Goal: Task Accomplishment & Management: Use online tool/utility

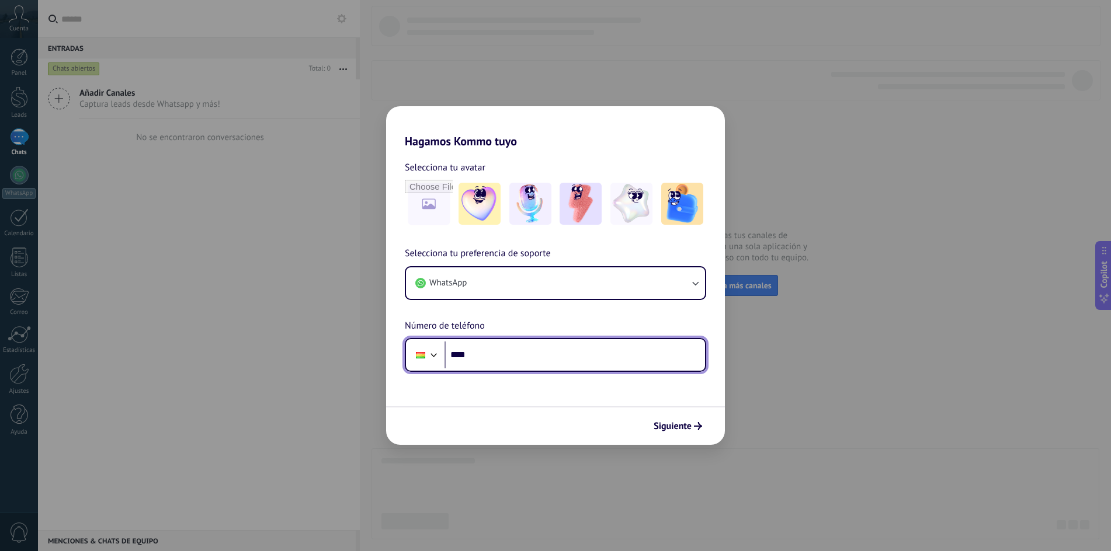
click at [496, 360] on input "****" at bounding box center [574, 355] width 260 height 27
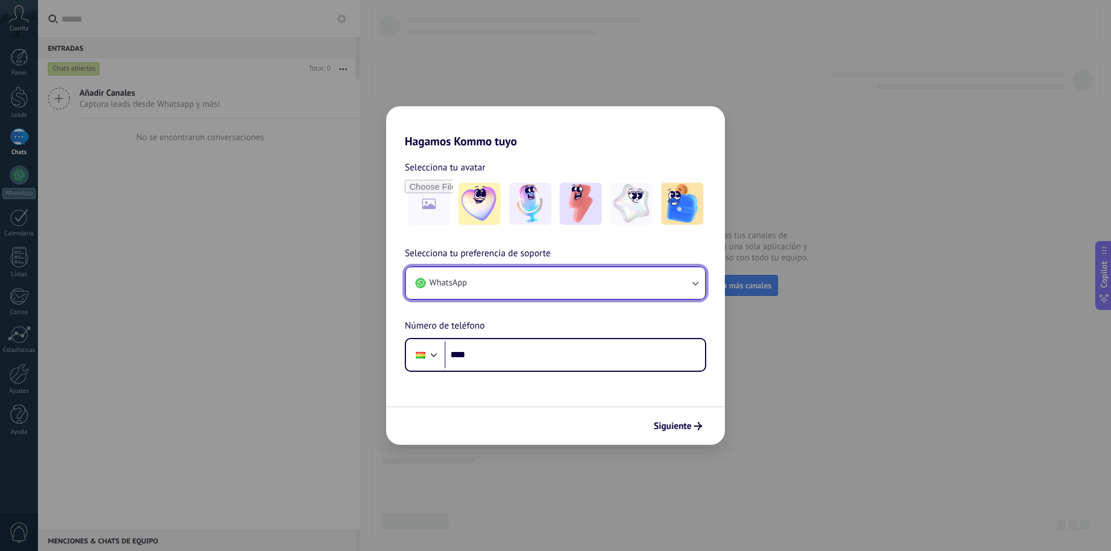
click at [552, 281] on button "WhatsApp" at bounding box center [555, 283] width 299 height 32
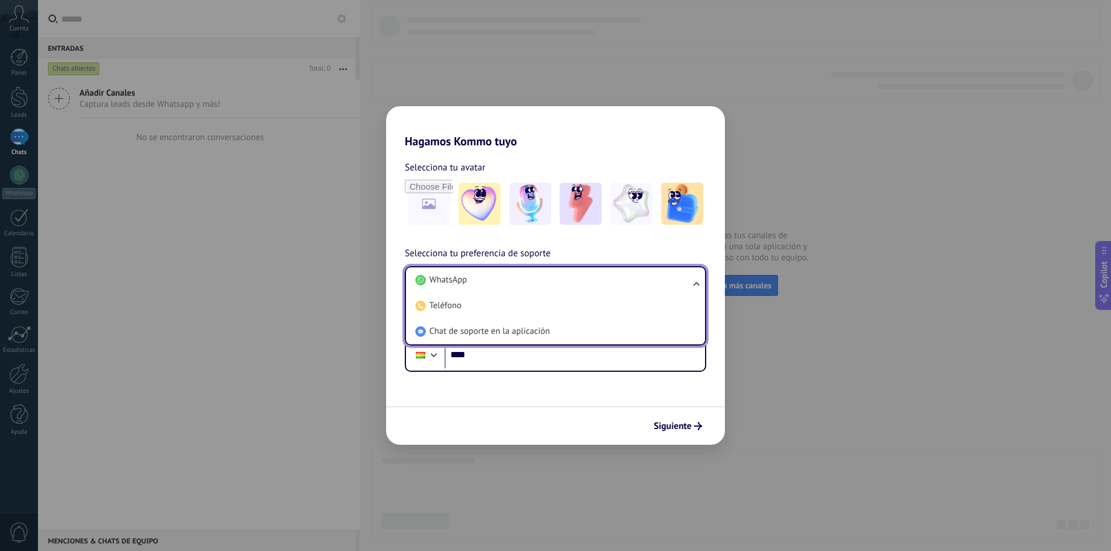
click at [552, 281] on li "WhatsApp" at bounding box center [553, 280] width 285 height 26
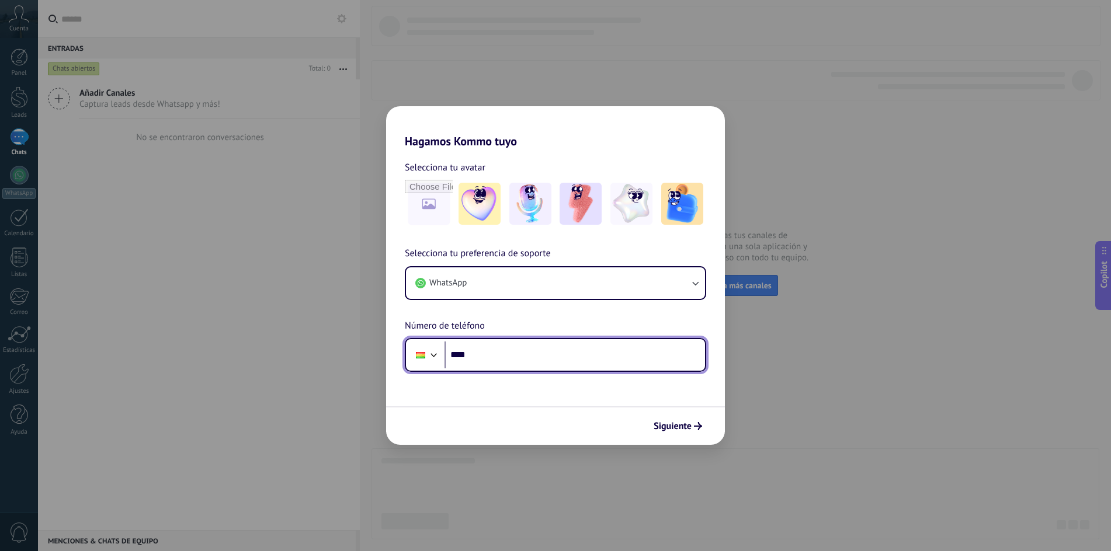
click at [510, 359] on input "****" at bounding box center [574, 355] width 260 height 27
type input "**********"
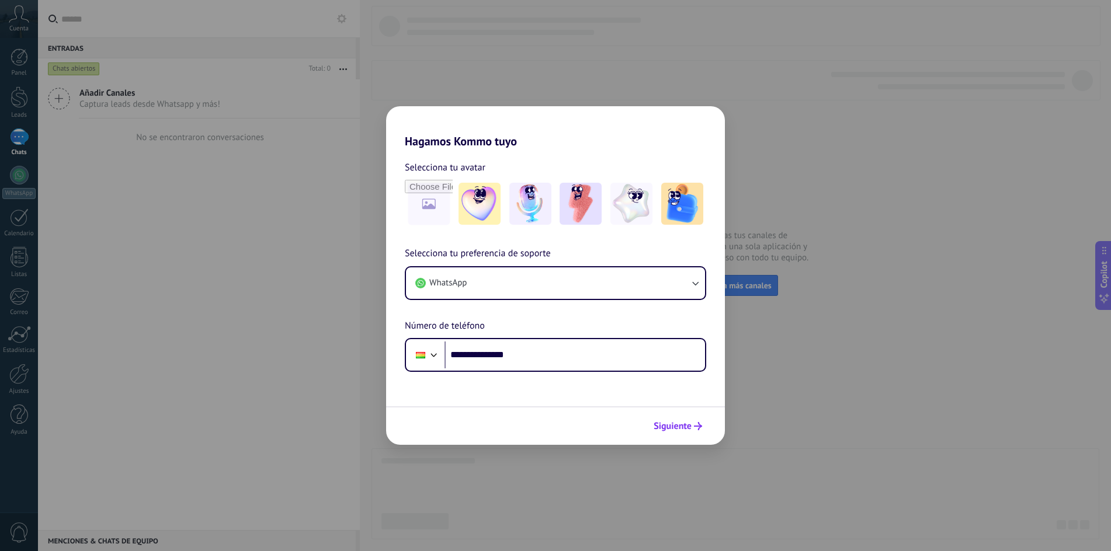
click at [677, 422] on span "Siguiente" at bounding box center [673, 426] width 38 height 8
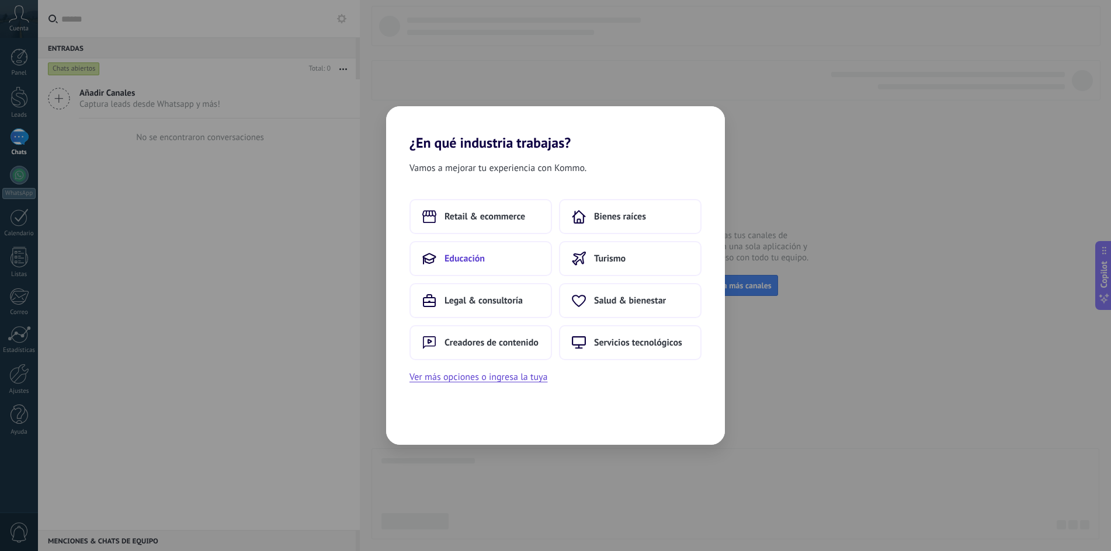
click at [520, 264] on button "Educación" at bounding box center [480, 258] width 143 height 35
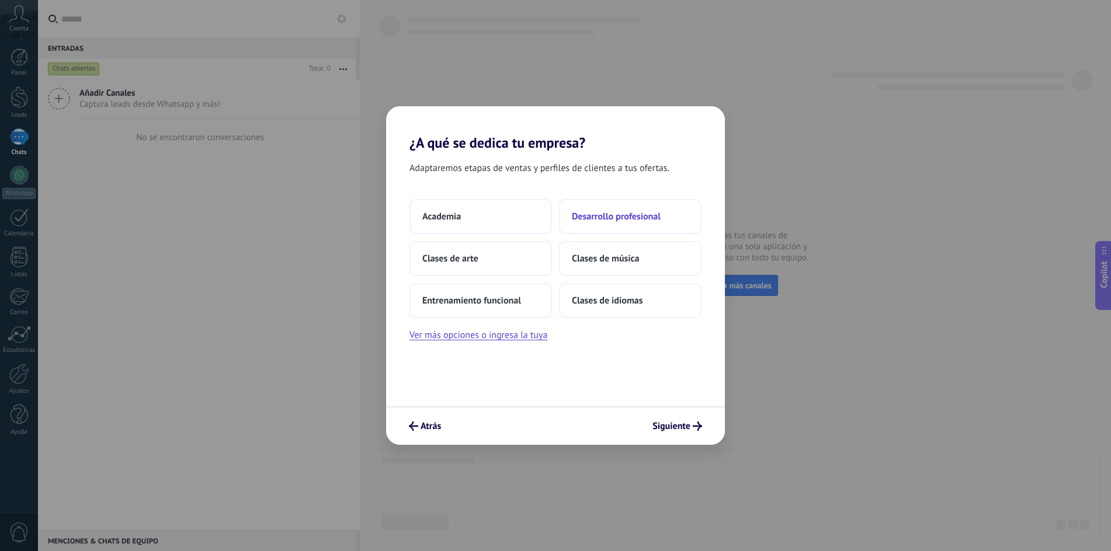
click at [645, 218] on span "Desarrollo profesional" at bounding box center [616, 217] width 89 height 12
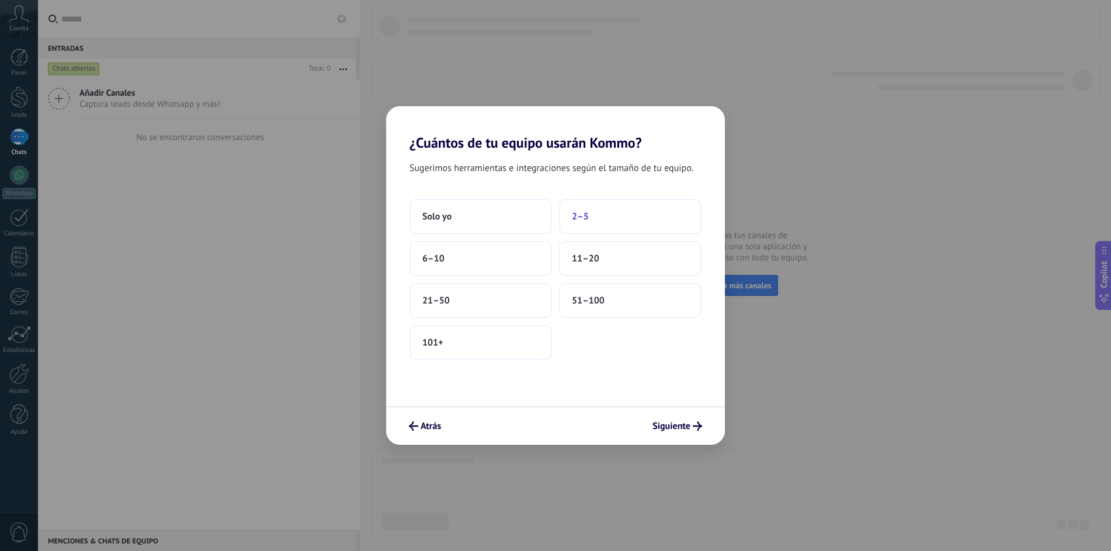
click at [608, 216] on button "2–5" at bounding box center [630, 216] width 143 height 35
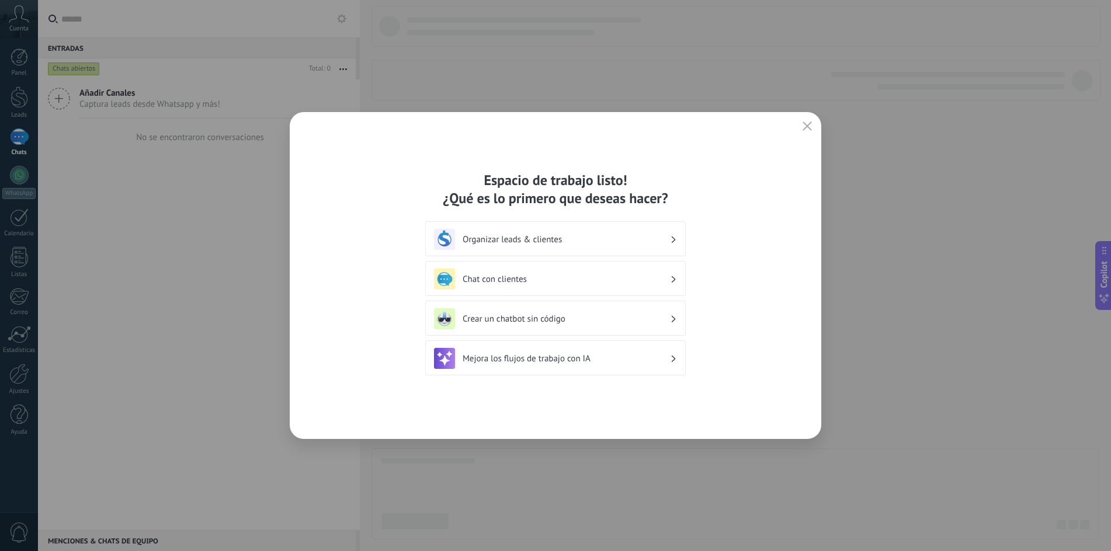
click at [547, 243] on h3 "Organizar leads & clientes" at bounding box center [566, 239] width 207 height 11
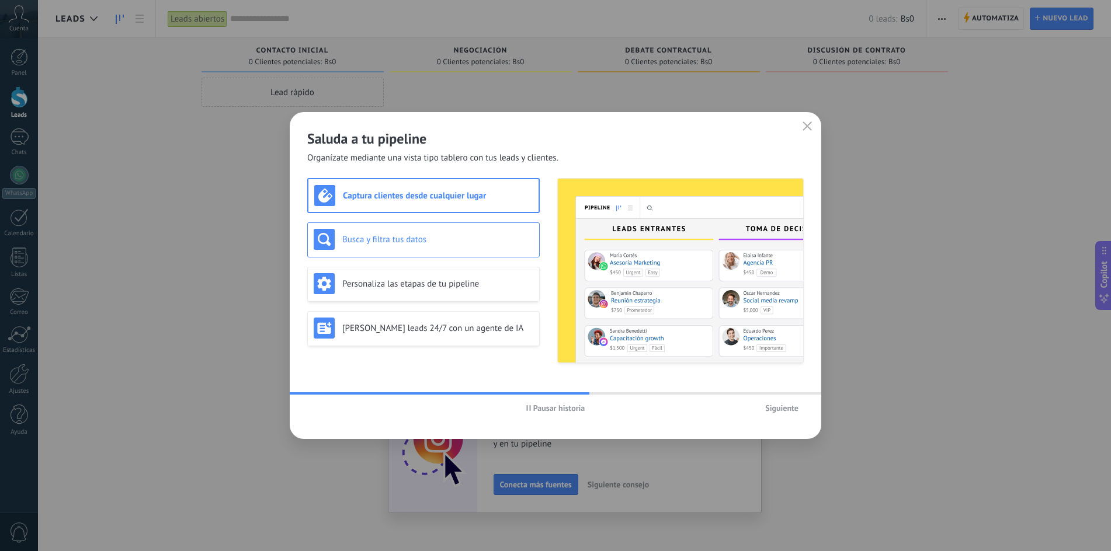
click at [384, 245] on h3 "Busca y filtra tus datos" at bounding box center [437, 239] width 191 height 11
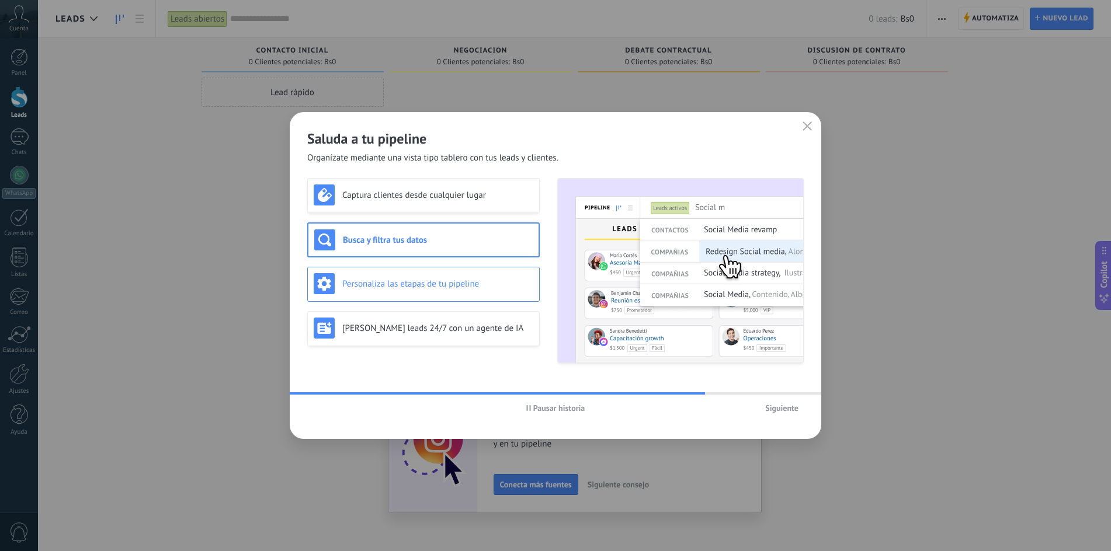
click at [385, 290] on div "Personaliza las etapas de tu pipeline" at bounding box center [424, 283] width 220 height 21
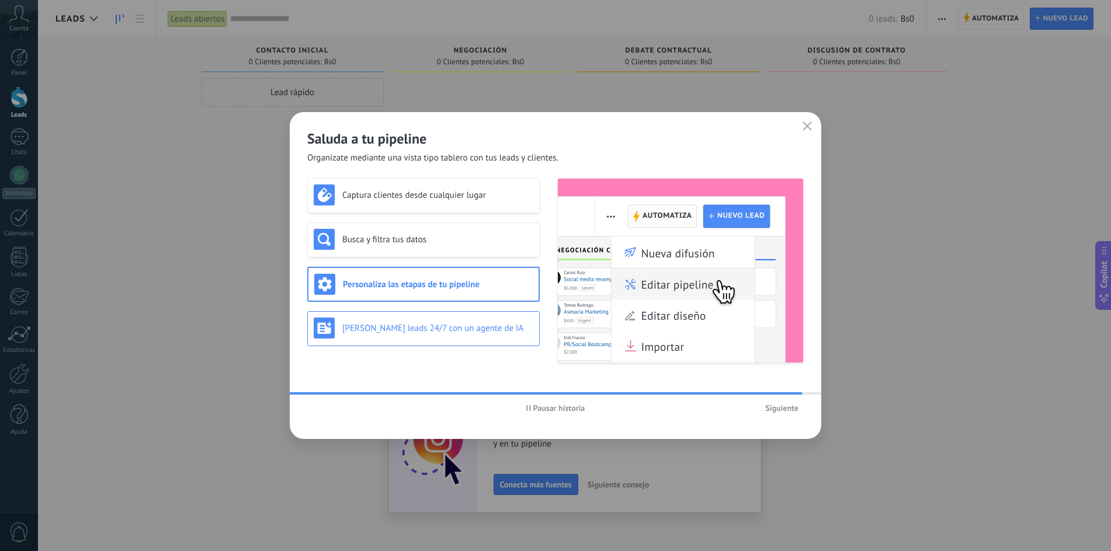
click at [385, 332] on h3 "[PERSON_NAME] leads 24/7 con un agente de IA" at bounding box center [437, 328] width 191 height 11
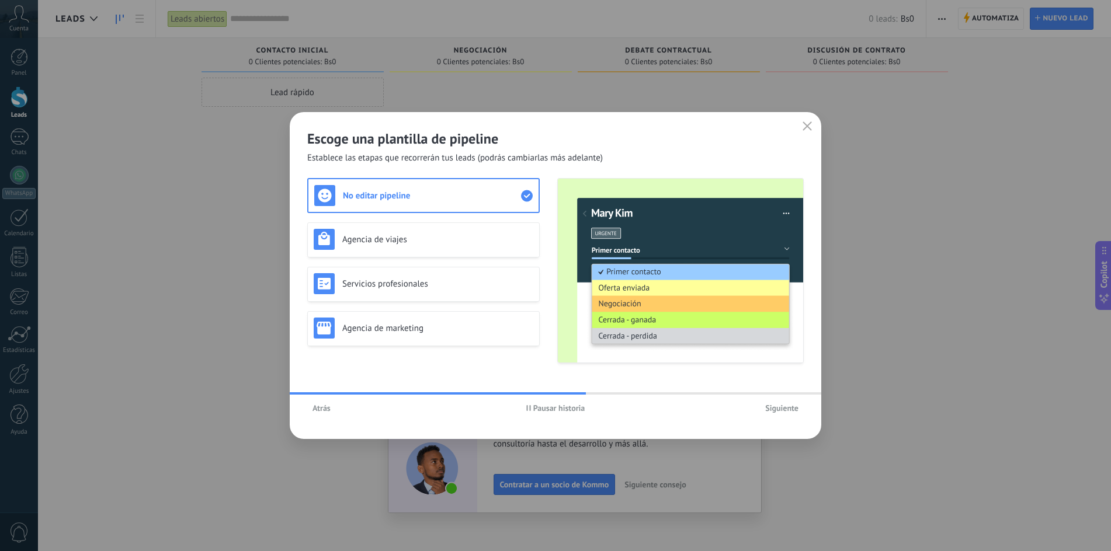
click at [318, 409] on span "Atrás" at bounding box center [321, 408] width 18 height 8
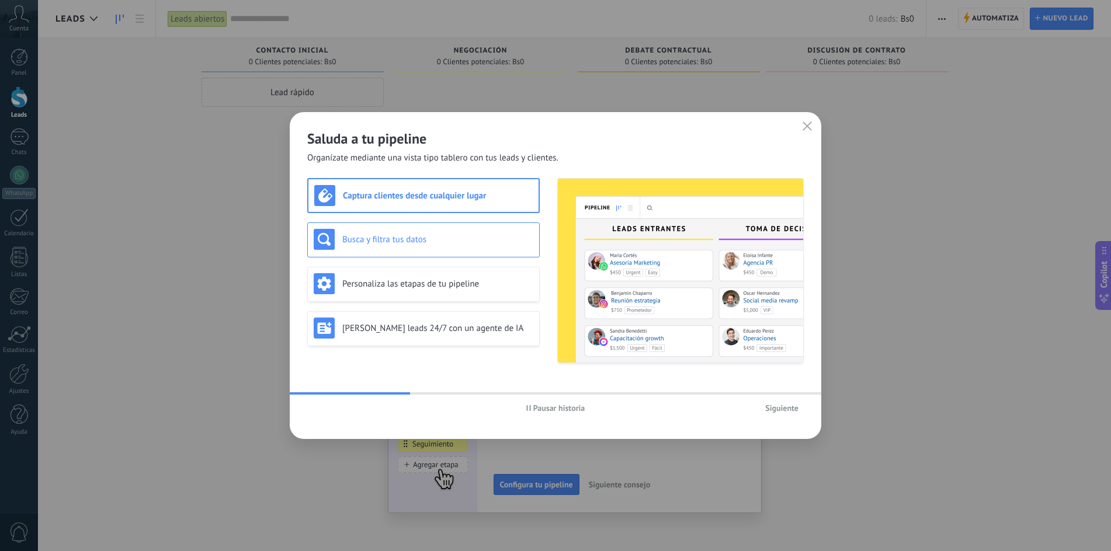
click at [364, 239] on h3 "Busca y filtra tus datos" at bounding box center [437, 239] width 191 height 11
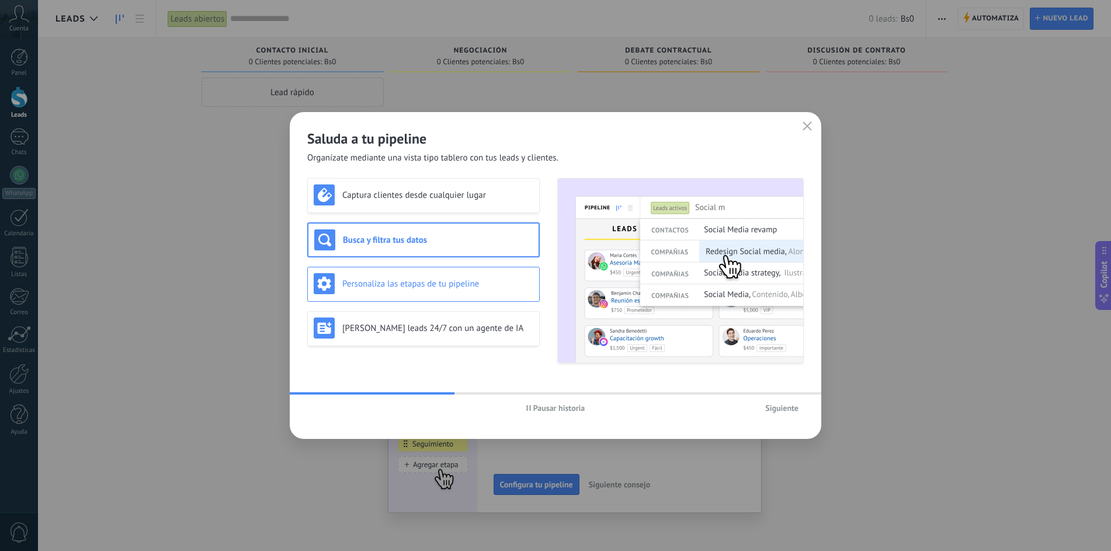
click at [351, 292] on div "Personaliza las etapas de tu pipeline" at bounding box center [424, 283] width 220 height 21
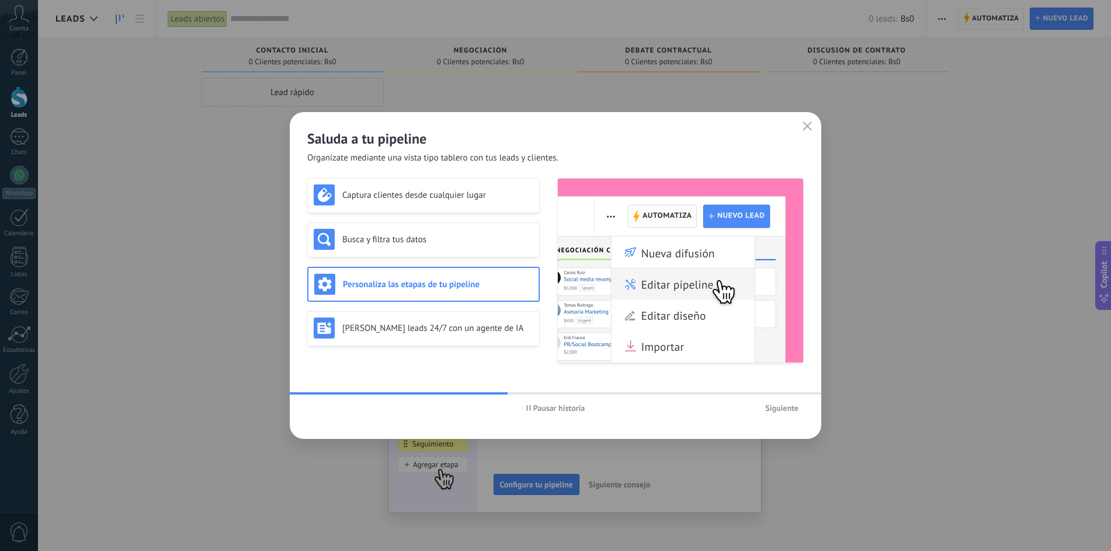
click at [776, 410] on span "Siguiente" at bounding box center [781, 408] width 33 height 8
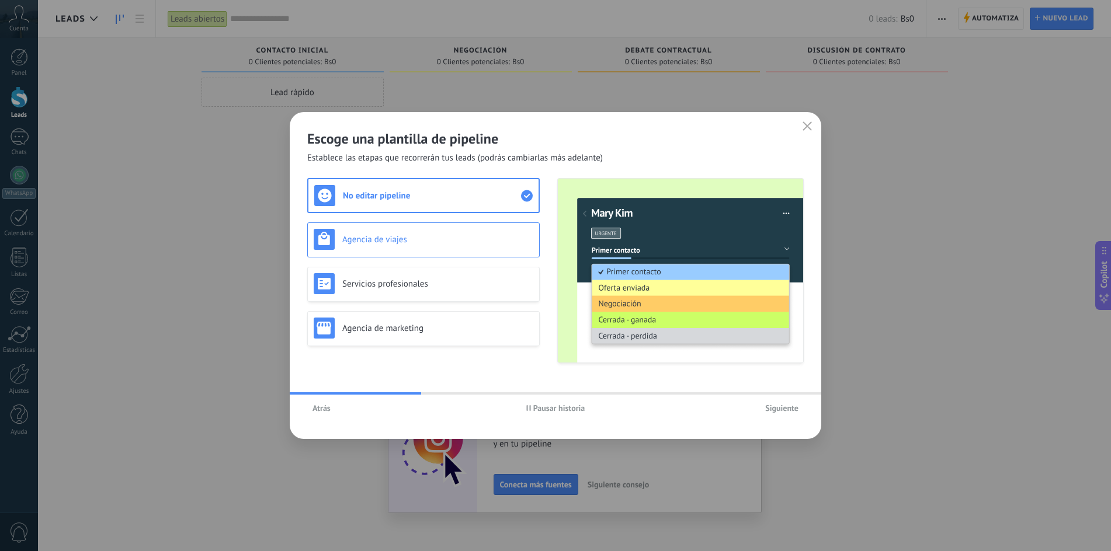
click at [366, 248] on div "Agencia de viajes" at bounding box center [424, 239] width 220 height 21
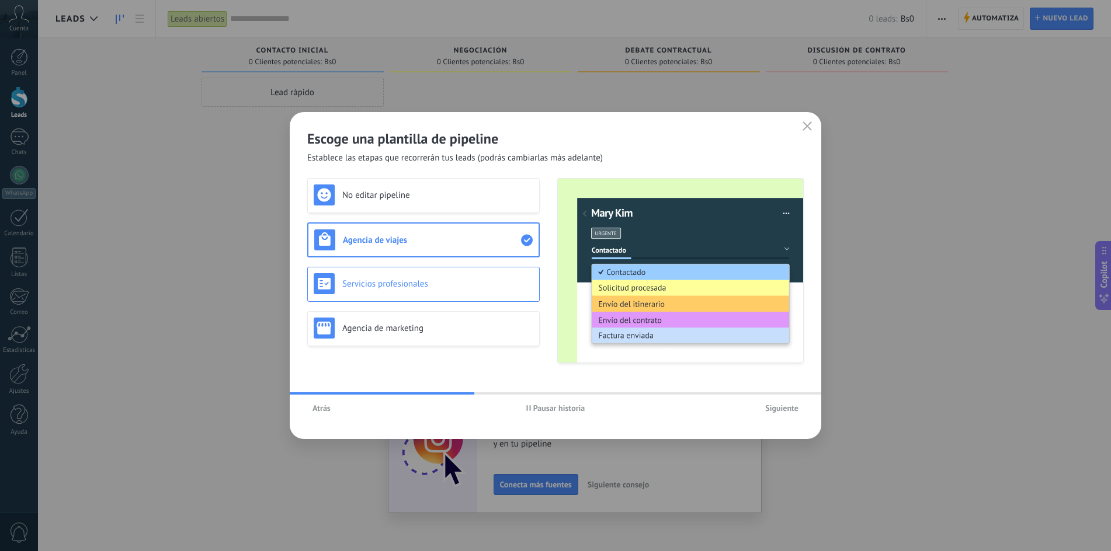
click at [366, 277] on div "Servicios profesionales" at bounding box center [424, 283] width 220 height 21
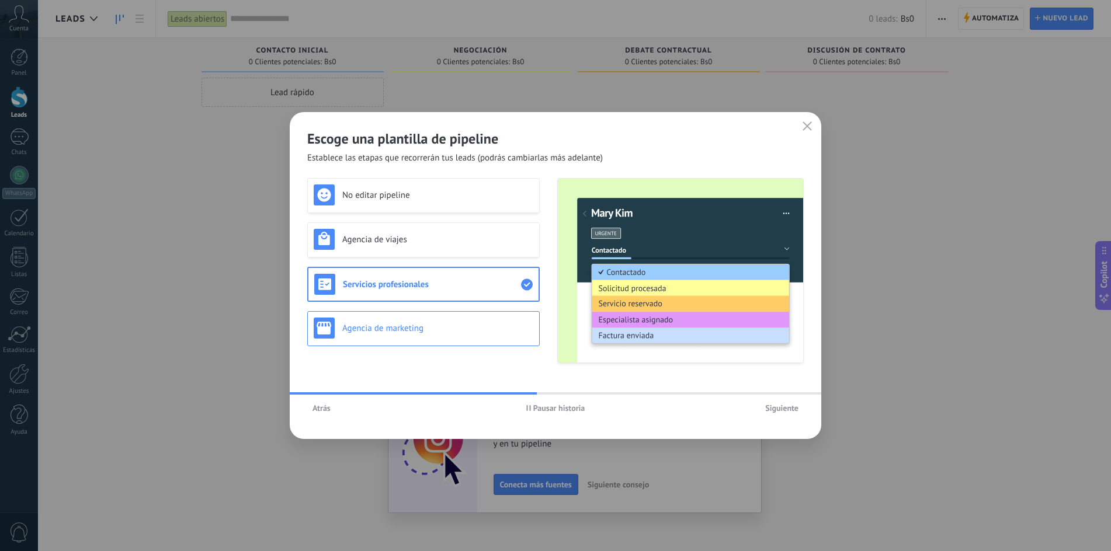
click at [383, 325] on h3 "Agencia de marketing" at bounding box center [437, 328] width 191 height 11
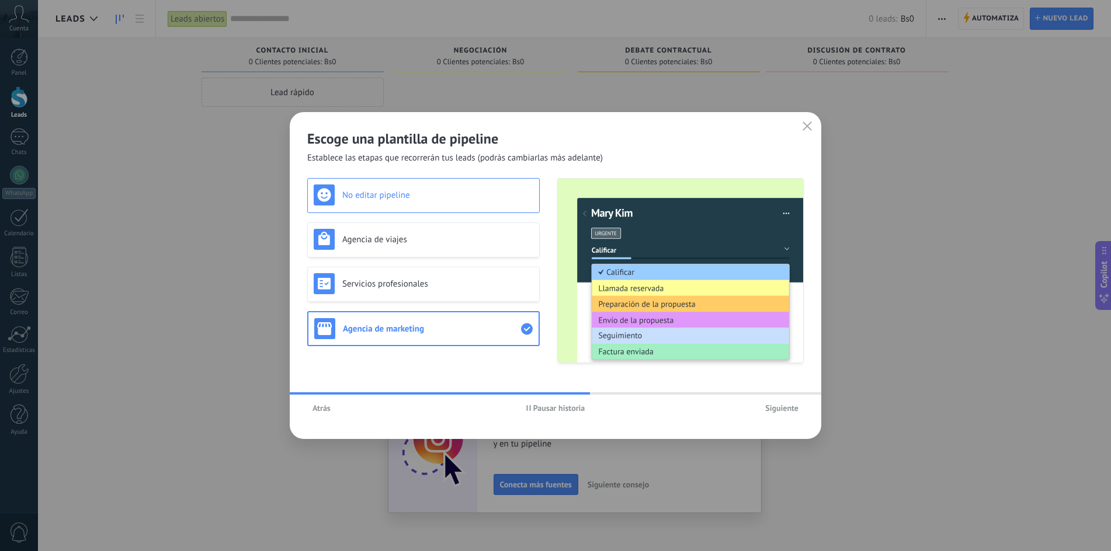
click at [395, 203] on div "No editar pipeline" at bounding box center [424, 195] width 220 height 21
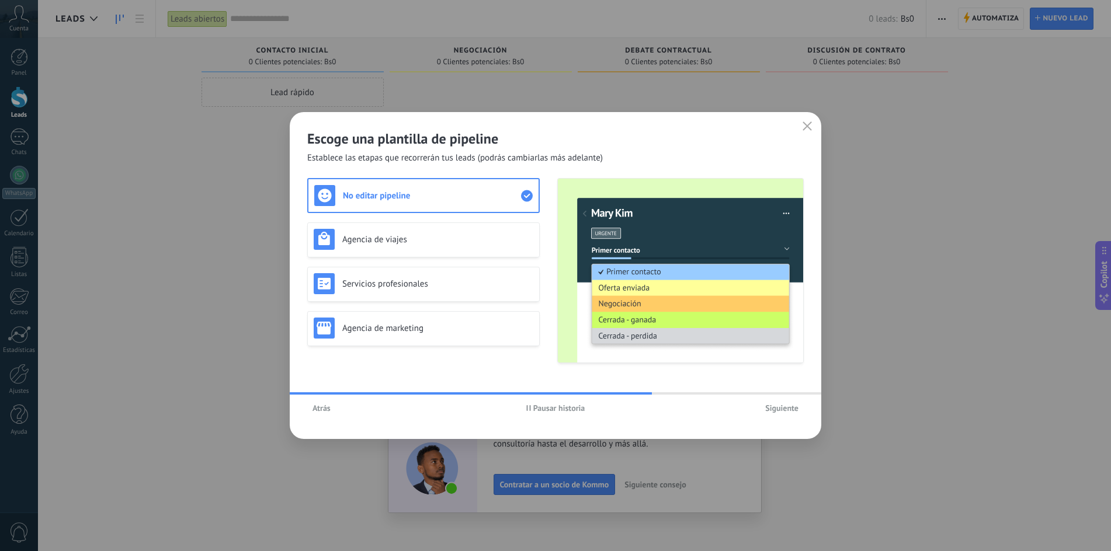
click at [770, 414] on button "Siguiente" at bounding box center [782, 408] width 44 height 18
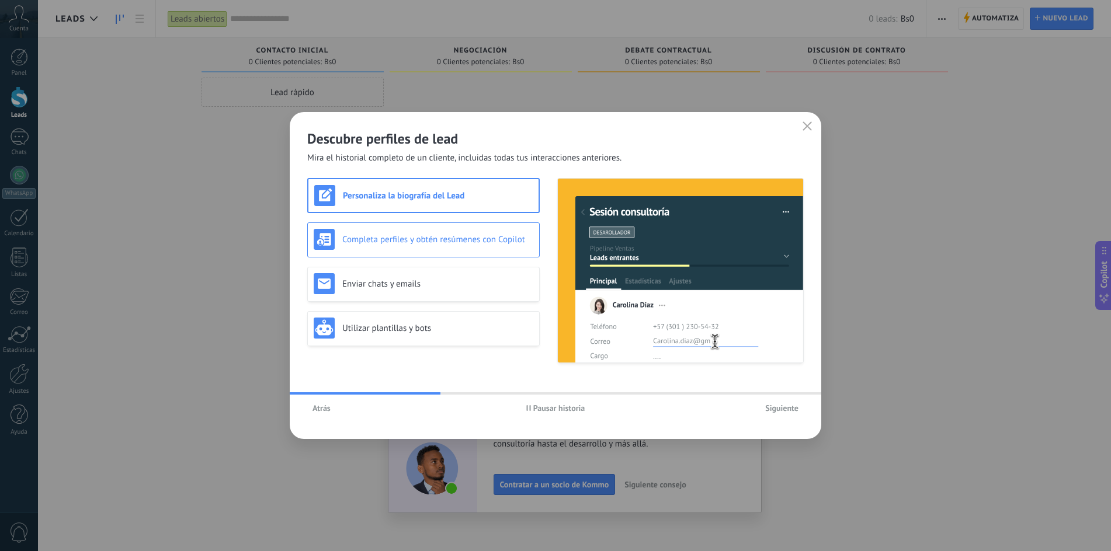
click at [455, 247] on div "Completa perfiles y obtén resúmenes con Copilot" at bounding box center [424, 239] width 220 height 21
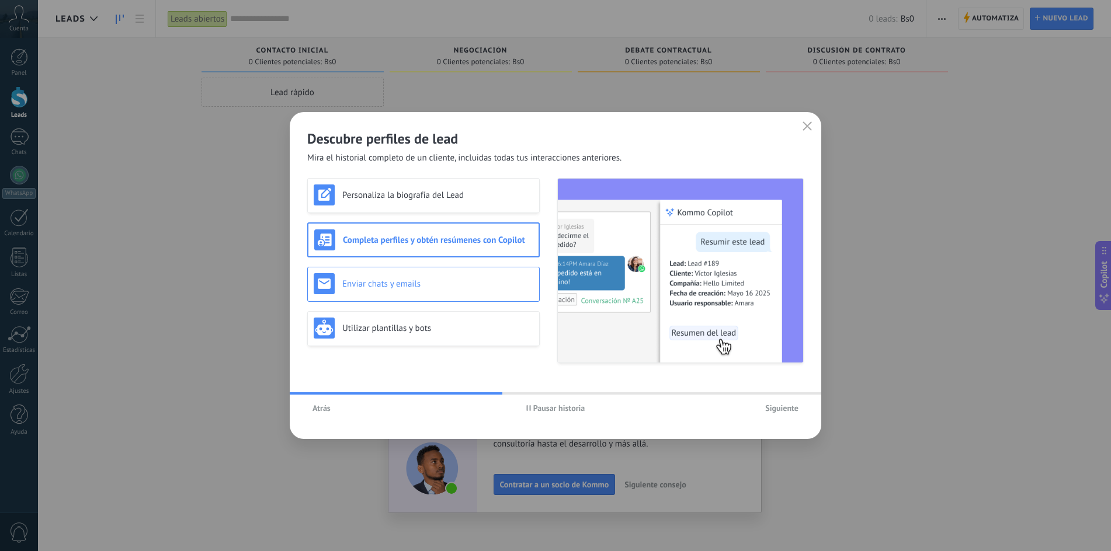
click at [450, 290] on div "Enviar chats y emails" at bounding box center [424, 283] width 220 height 21
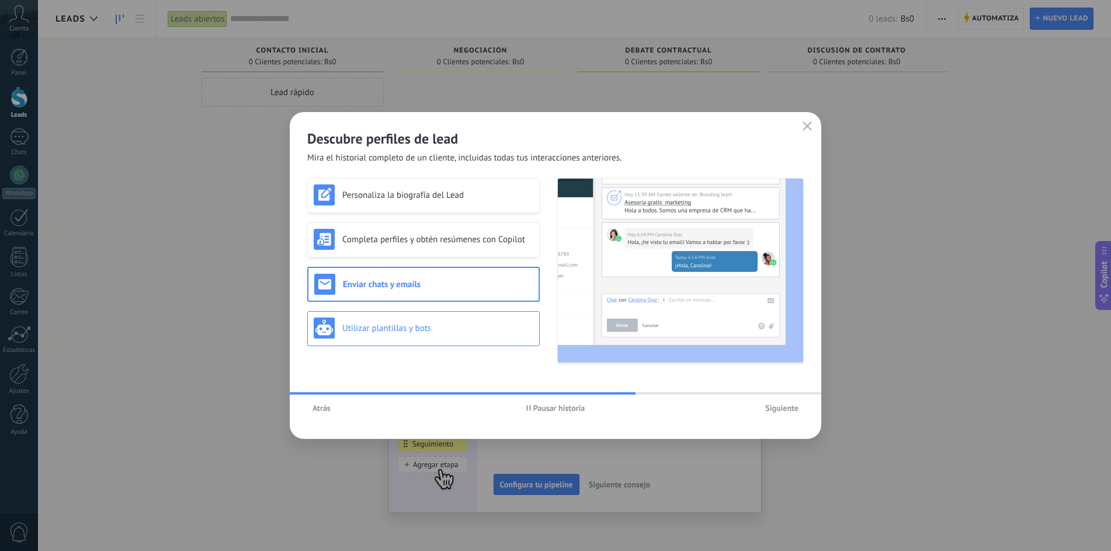
click at [426, 335] on div "Utilizar plantillas y bots" at bounding box center [424, 328] width 220 height 21
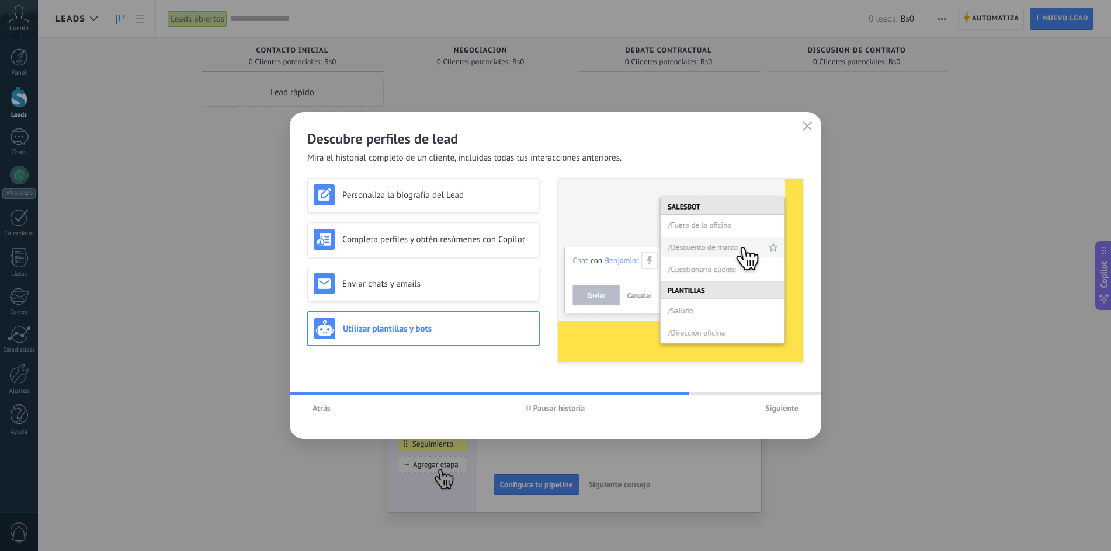
click at [788, 405] on span "Siguiente" at bounding box center [781, 408] width 33 height 8
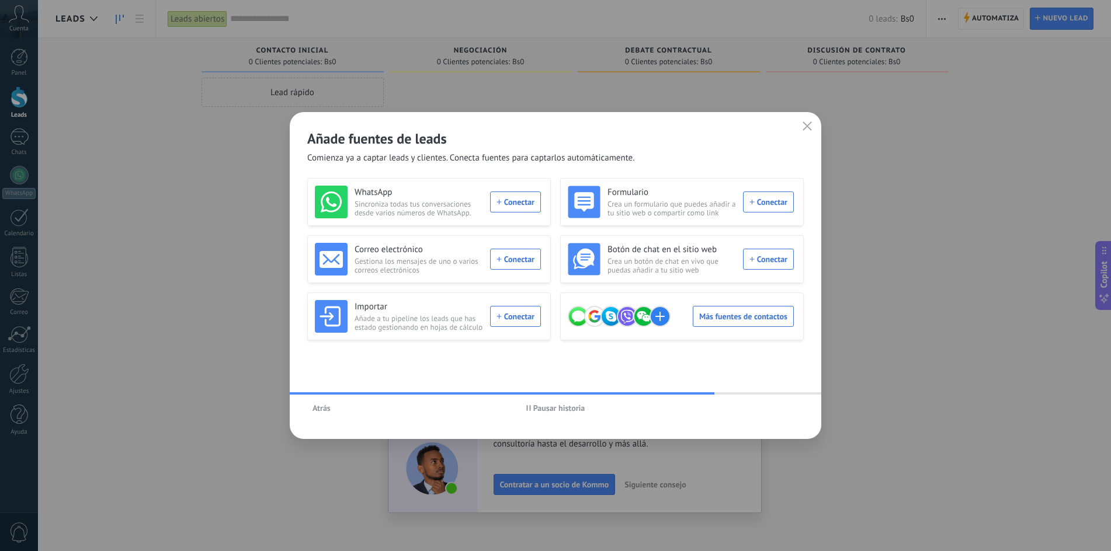
click at [529, 408] on icon "button" at bounding box center [528, 408] width 5 height 6
click at [527, 406] on use "button" at bounding box center [529, 408] width 4 height 5
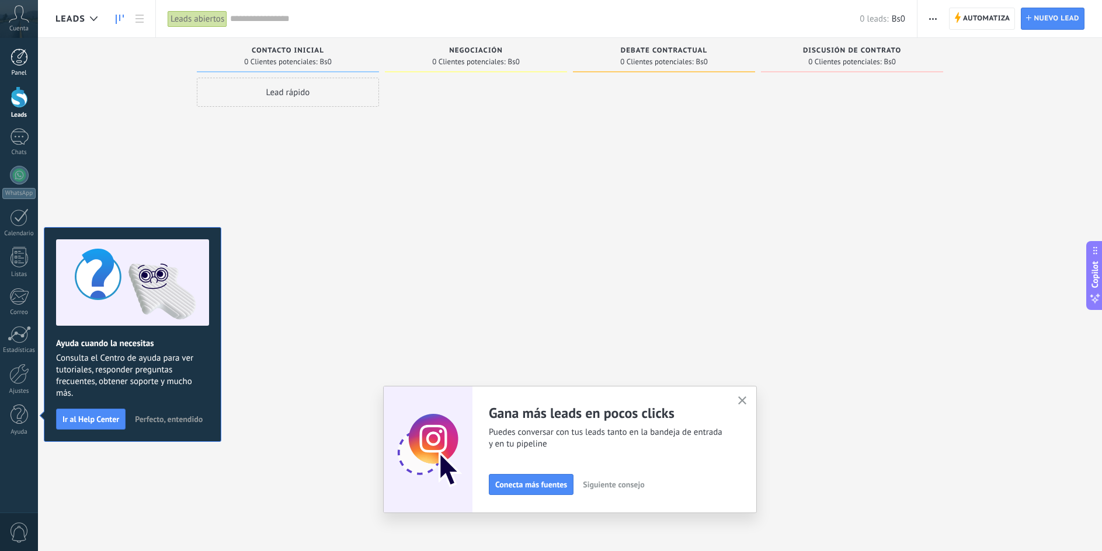
click at [19, 63] on div at bounding box center [20, 57] width 18 height 18
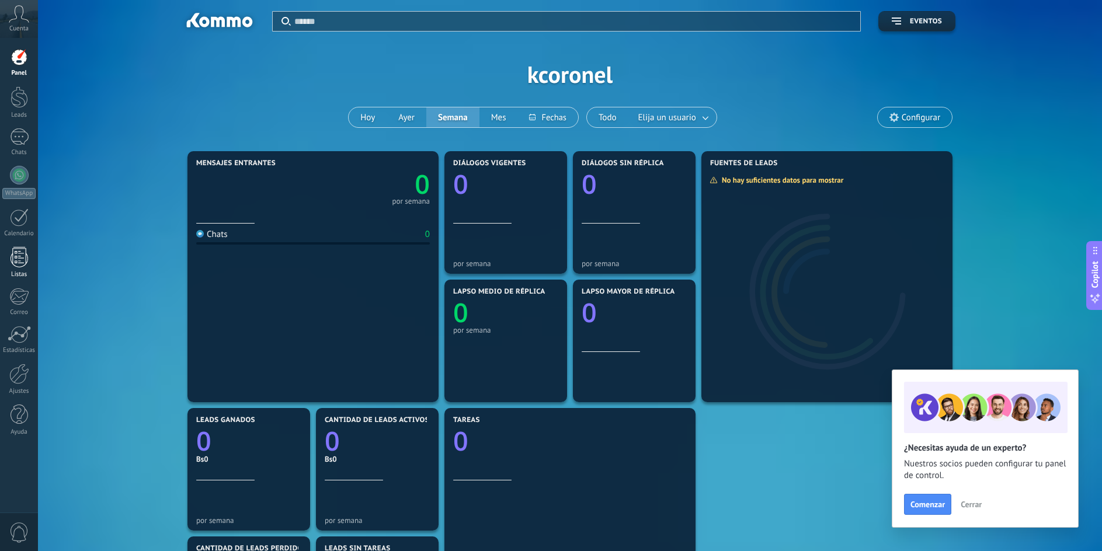
click at [20, 264] on div at bounding box center [20, 257] width 18 height 20
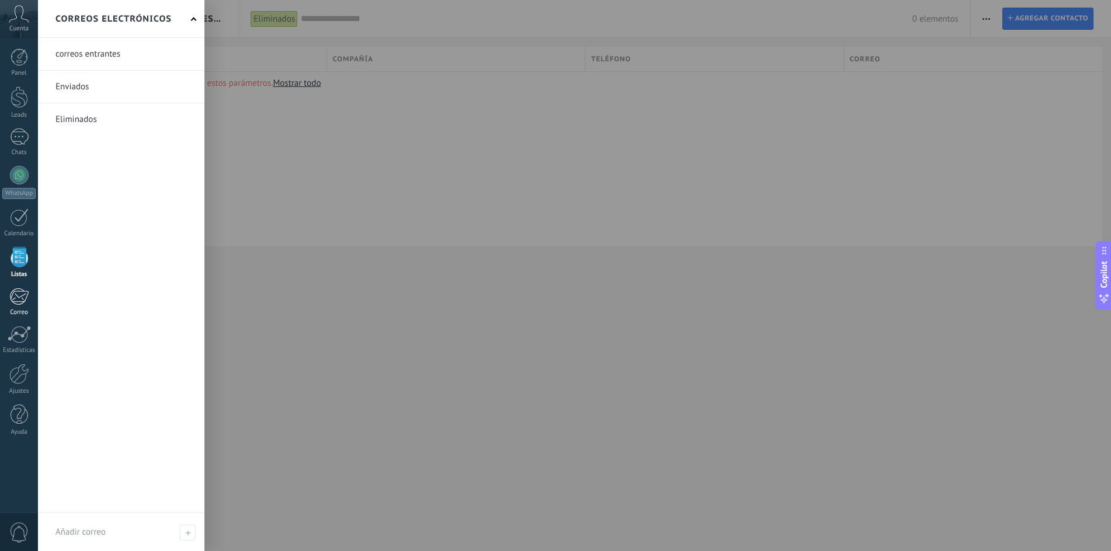
click at [23, 300] on div at bounding box center [18, 297] width 19 height 18
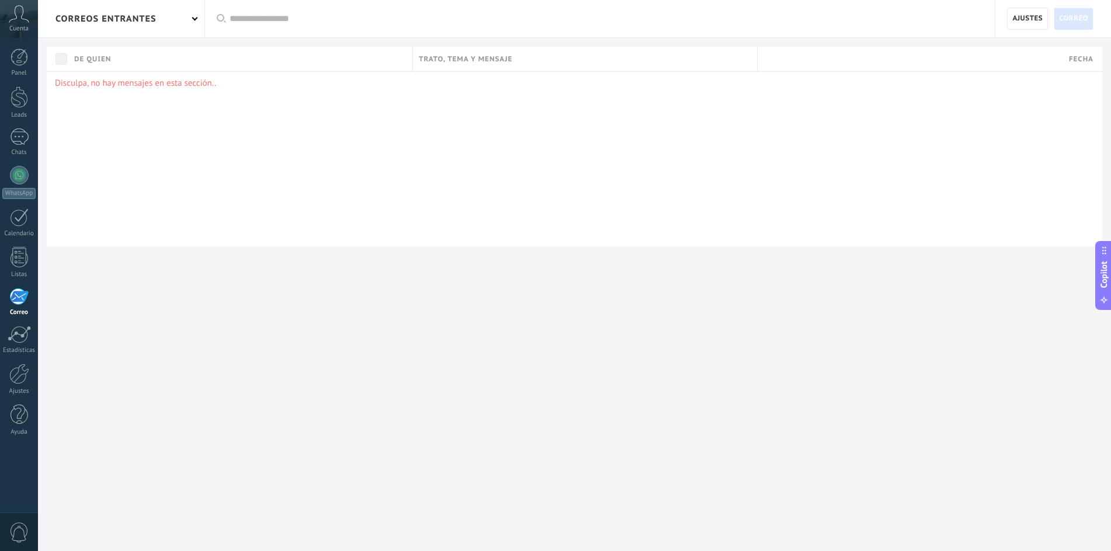
click at [166, 13] on div "correos entrantes" at bounding box center [121, 18] width 166 height 37
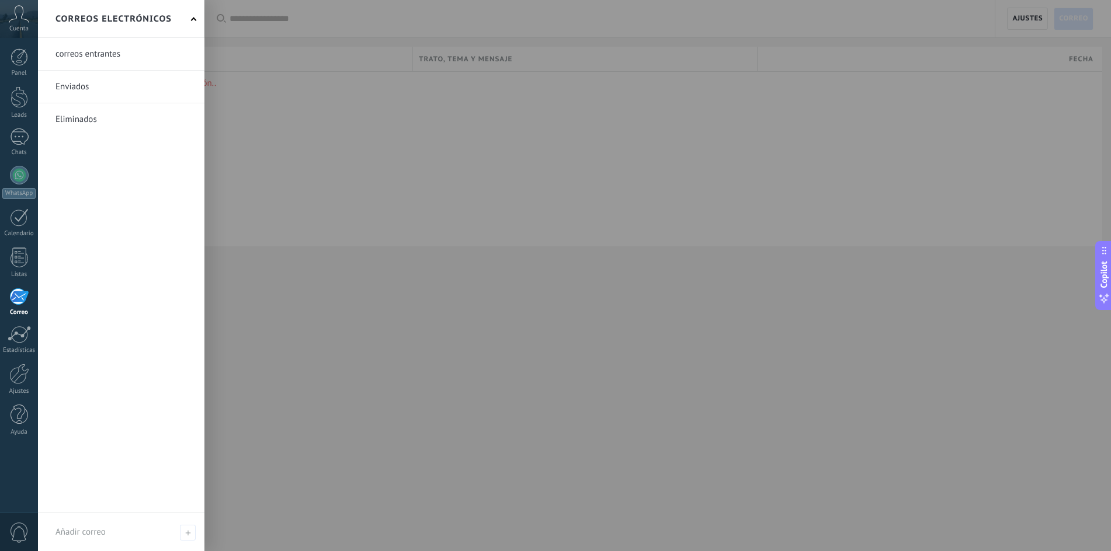
click at [18, 29] on span "Cuenta" at bounding box center [18, 29] width 19 height 8
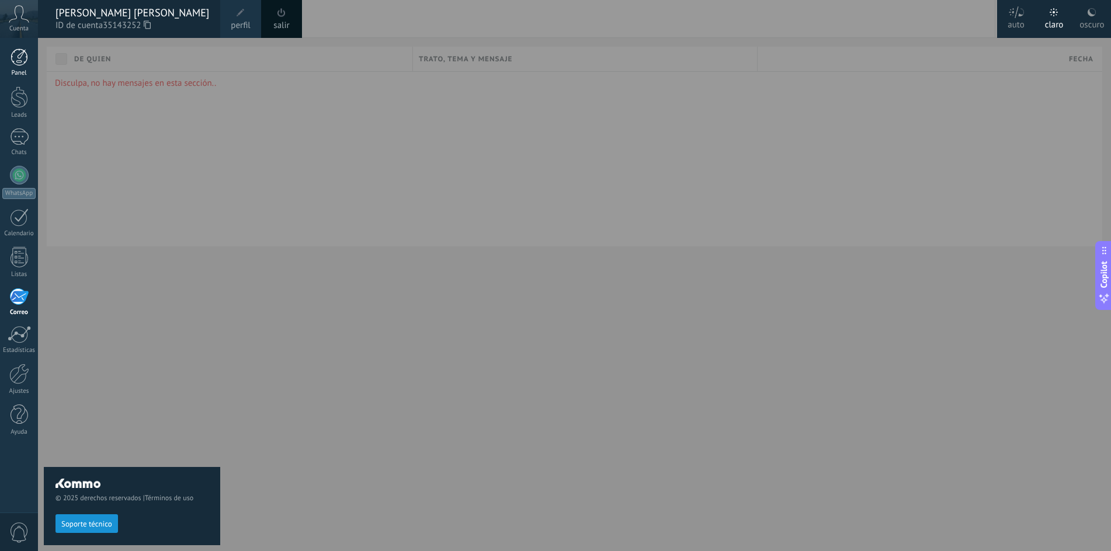
click at [19, 53] on div at bounding box center [20, 57] width 18 height 18
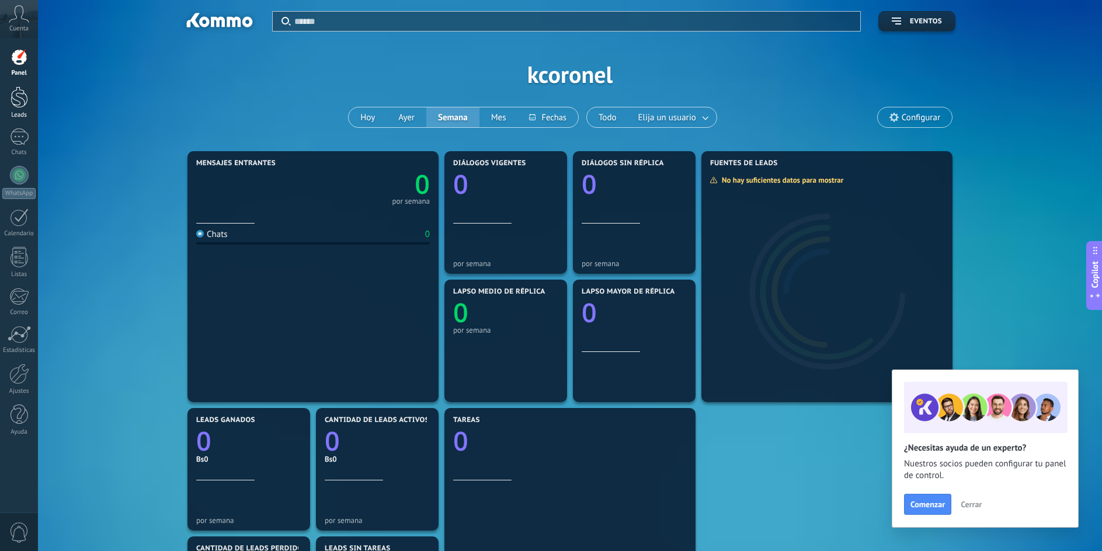
click at [21, 93] on div at bounding box center [20, 97] width 18 height 22
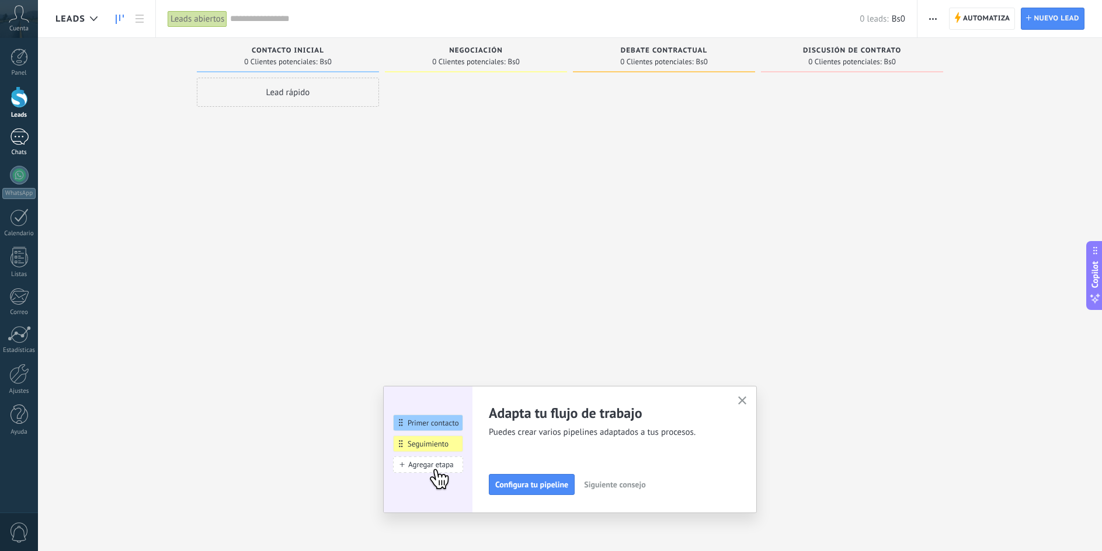
click at [13, 135] on div at bounding box center [19, 136] width 19 height 17
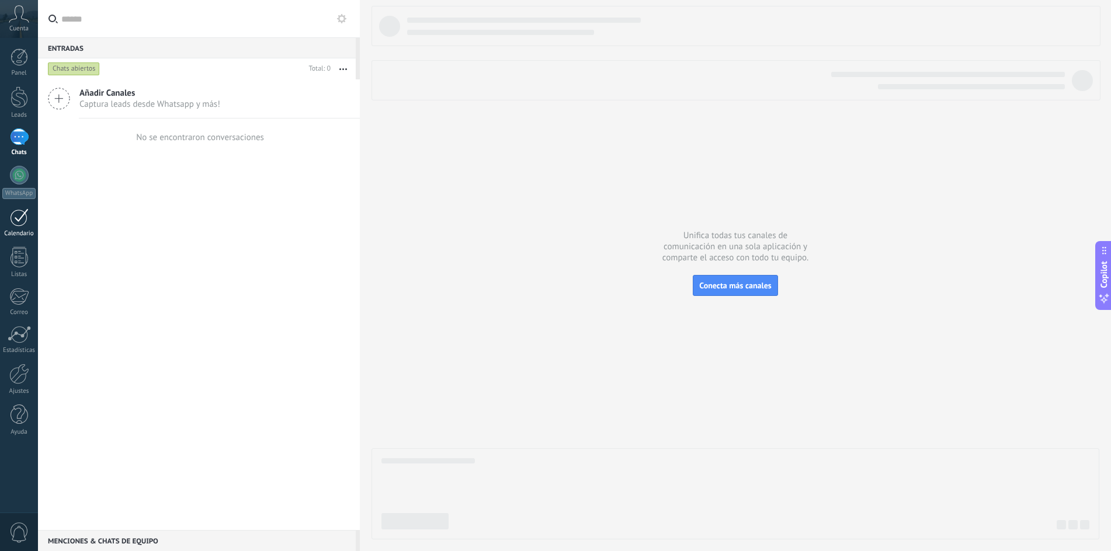
click at [16, 231] on div "Calendario" at bounding box center [19, 234] width 34 height 8
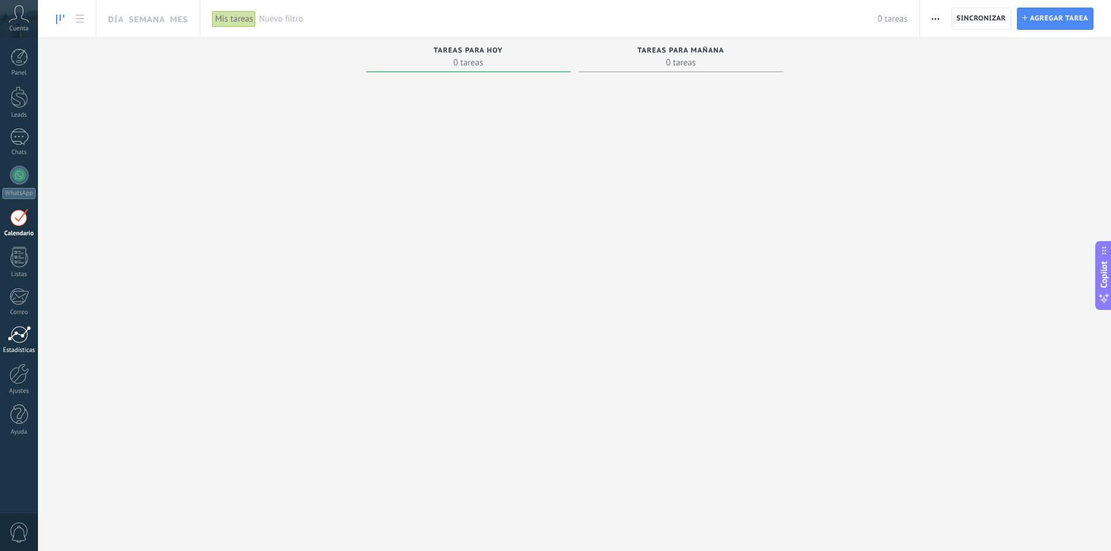
click at [19, 335] on div at bounding box center [19, 335] width 23 height 18
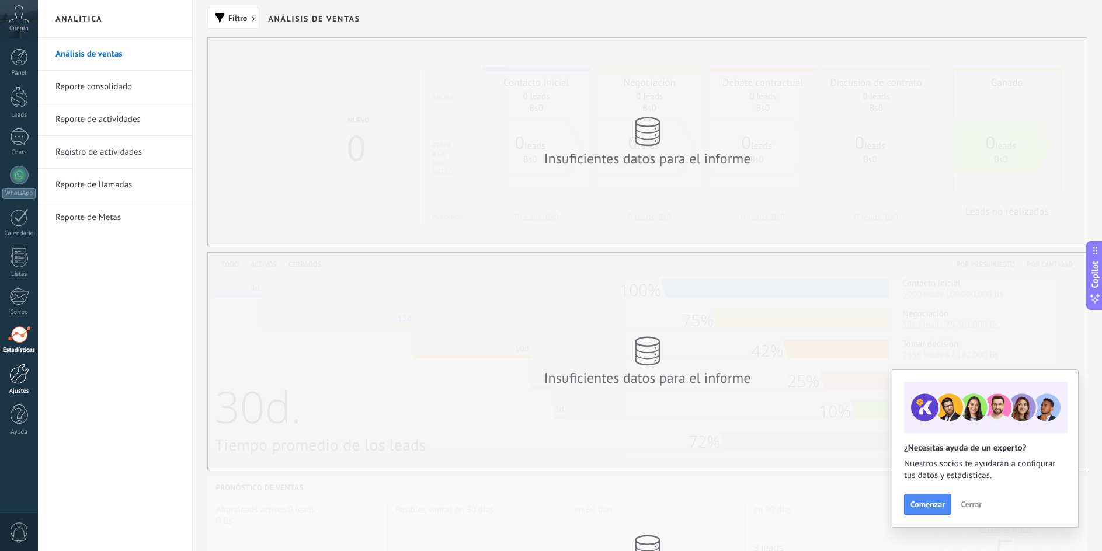
click at [23, 378] on div at bounding box center [19, 374] width 20 height 20
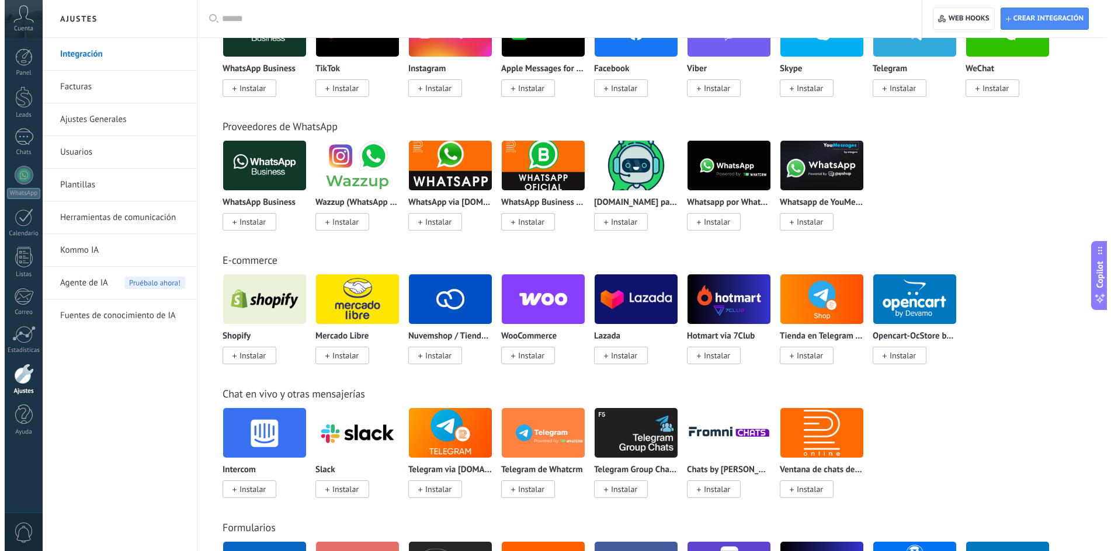
scroll to position [292, 0]
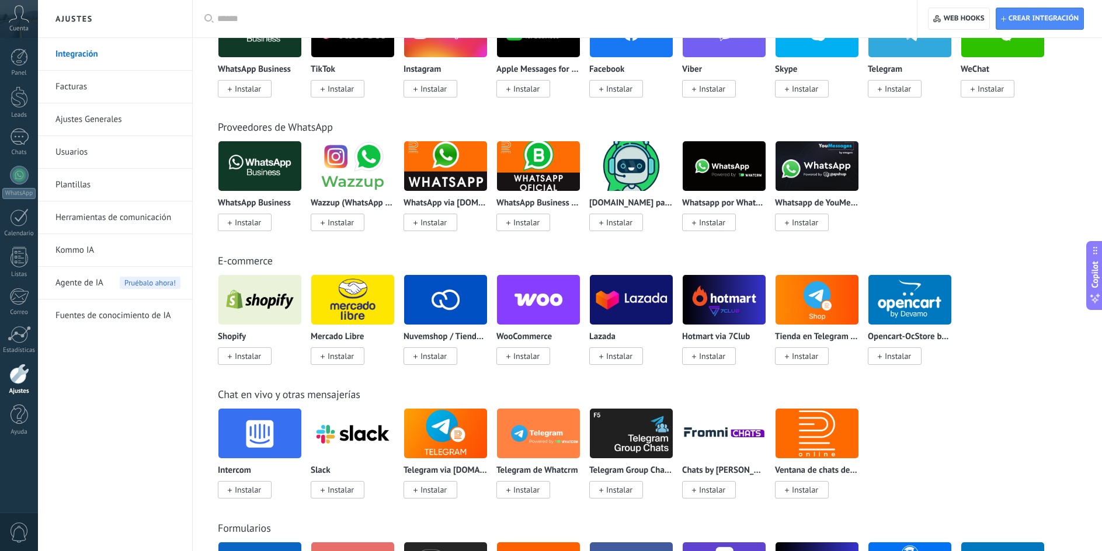
click at [238, 220] on span "Instalar" at bounding box center [248, 222] width 26 height 11
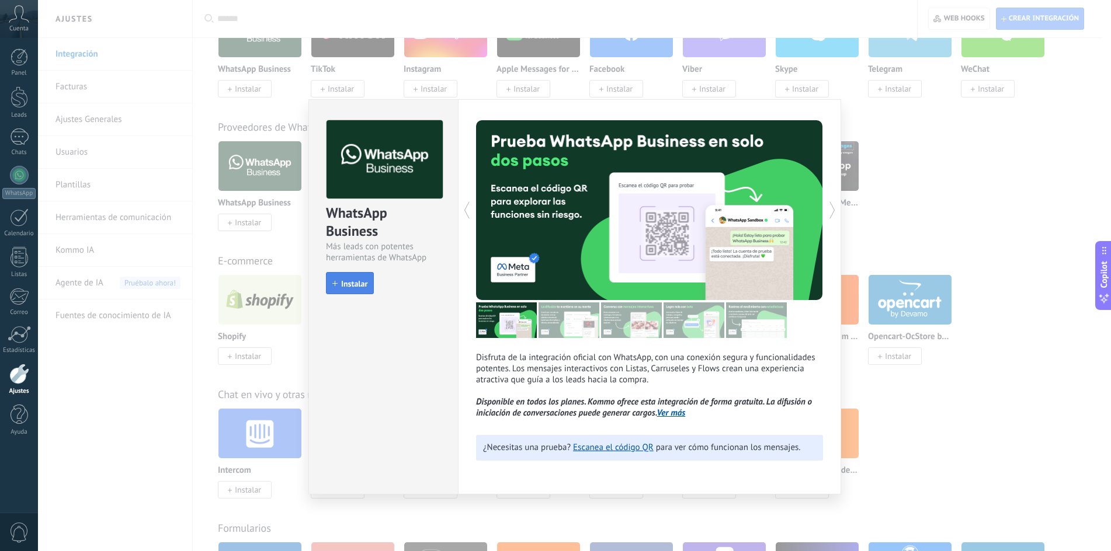
click at [350, 282] on span "Instalar" at bounding box center [354, 284] width 26 height 8
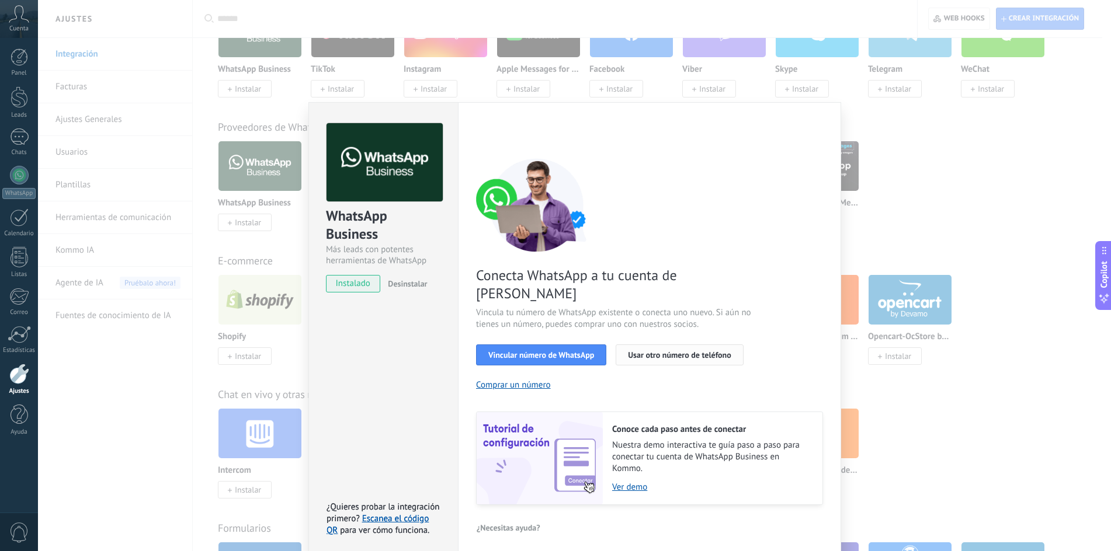
click at [682, 345] on button "Usar otro número de teléfono" at bounding box center [679, 355] width 127 height 21
